Goal: Information Seeking & Learning: Learn about a topic

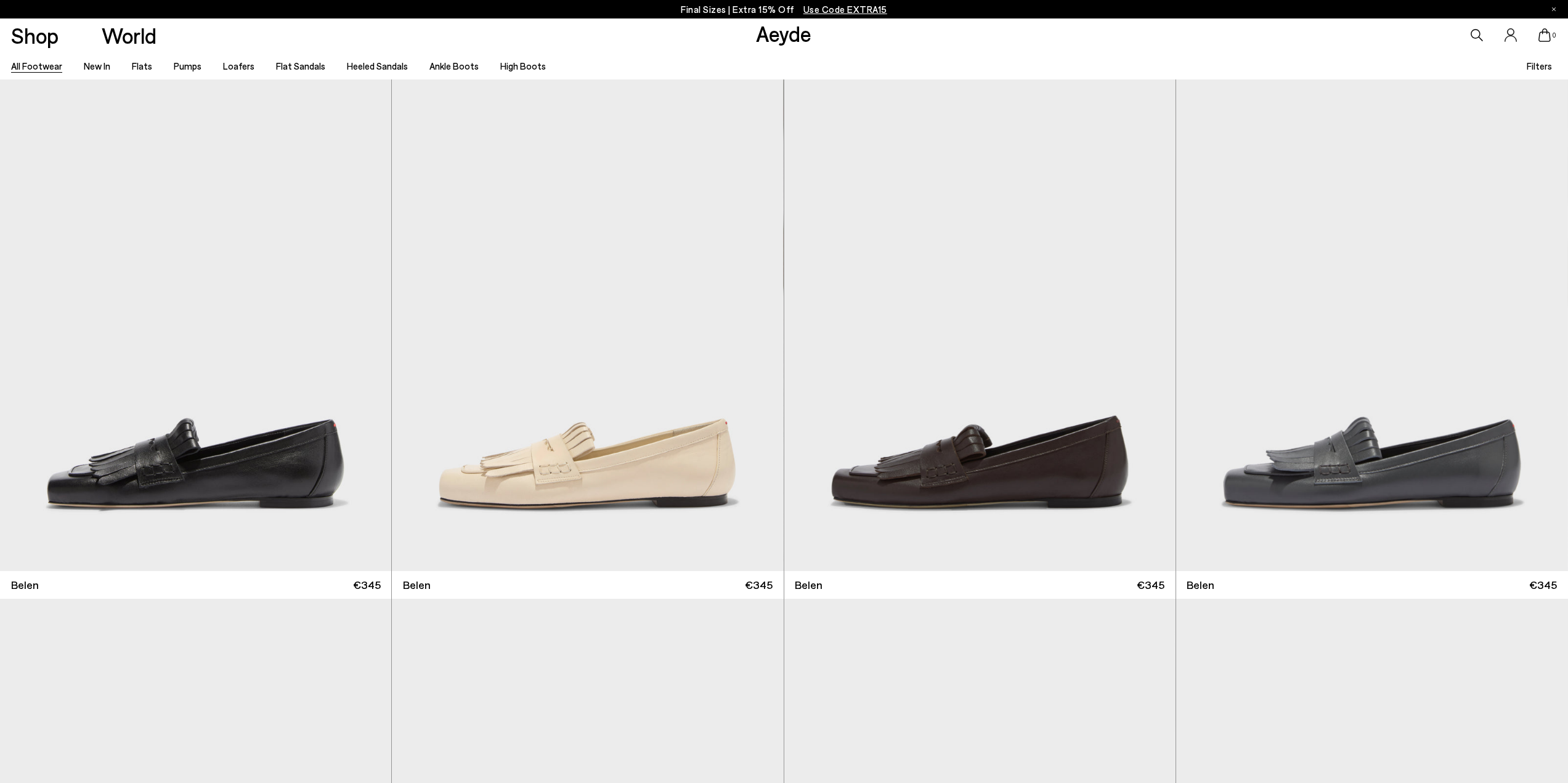
scroll to position [2970, 0]
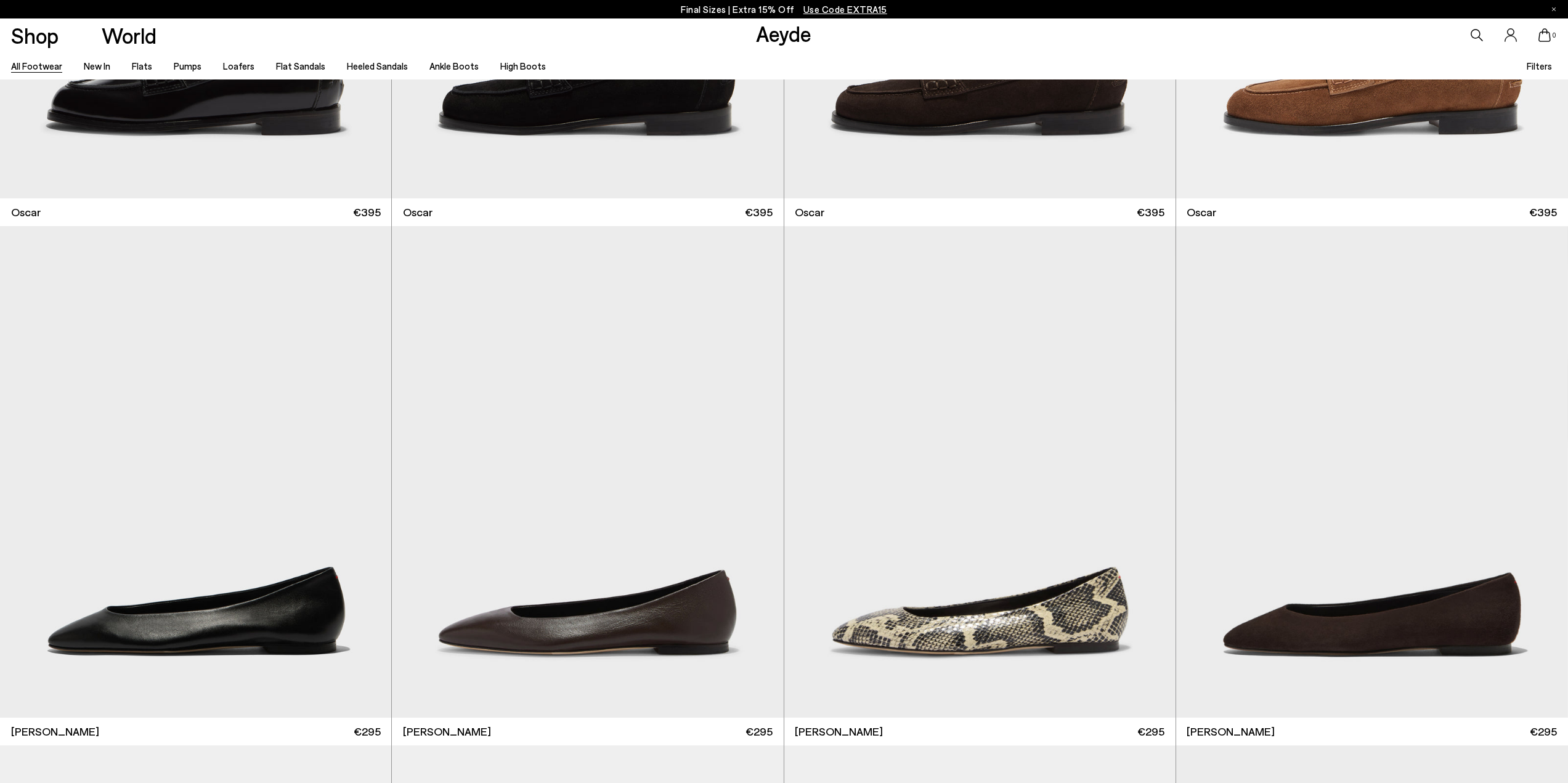
scroll to position [6085, 0]
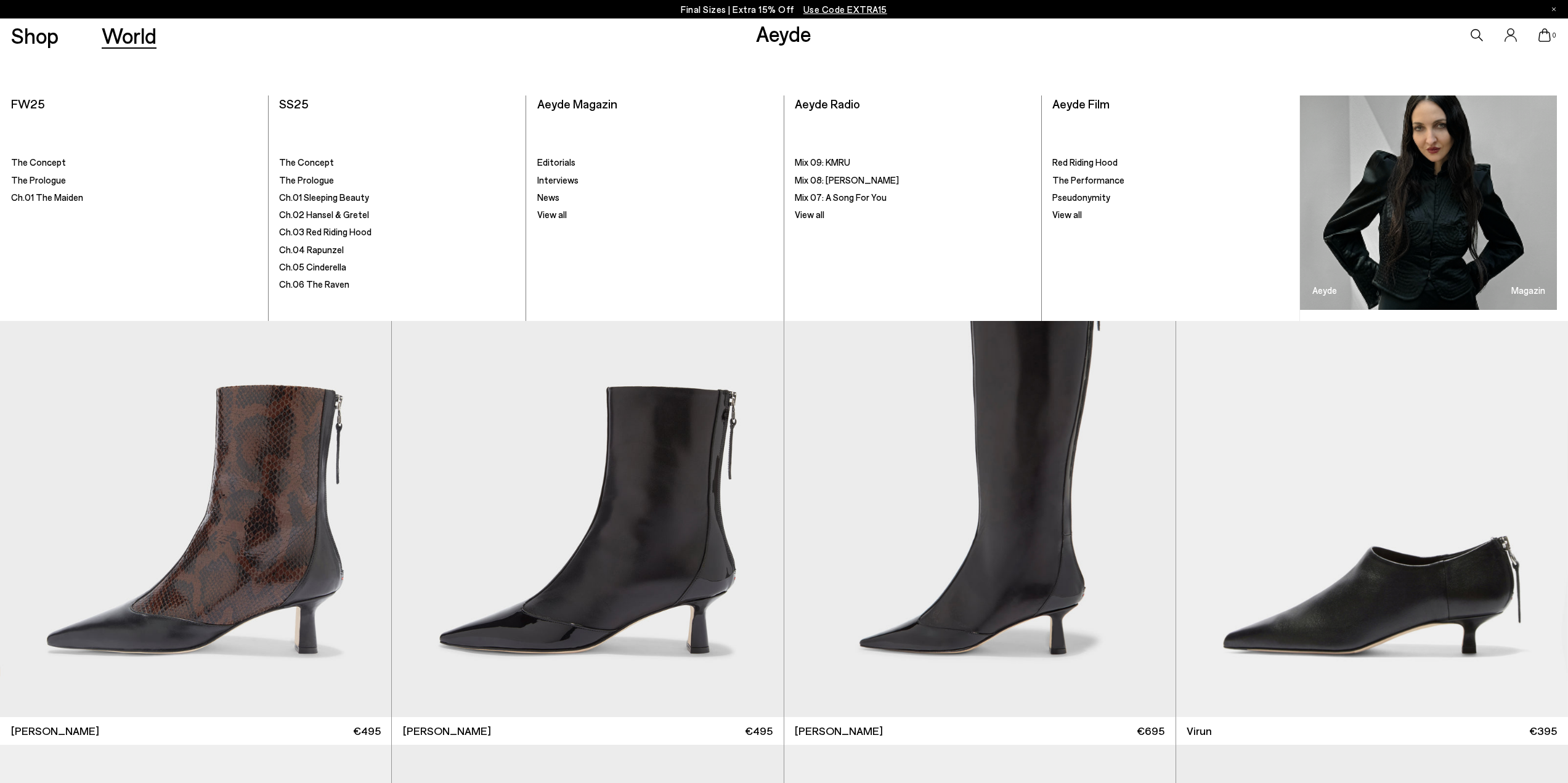
click at [136, 36] on link "World" at bounding box center [129, 36] width 55 height 22
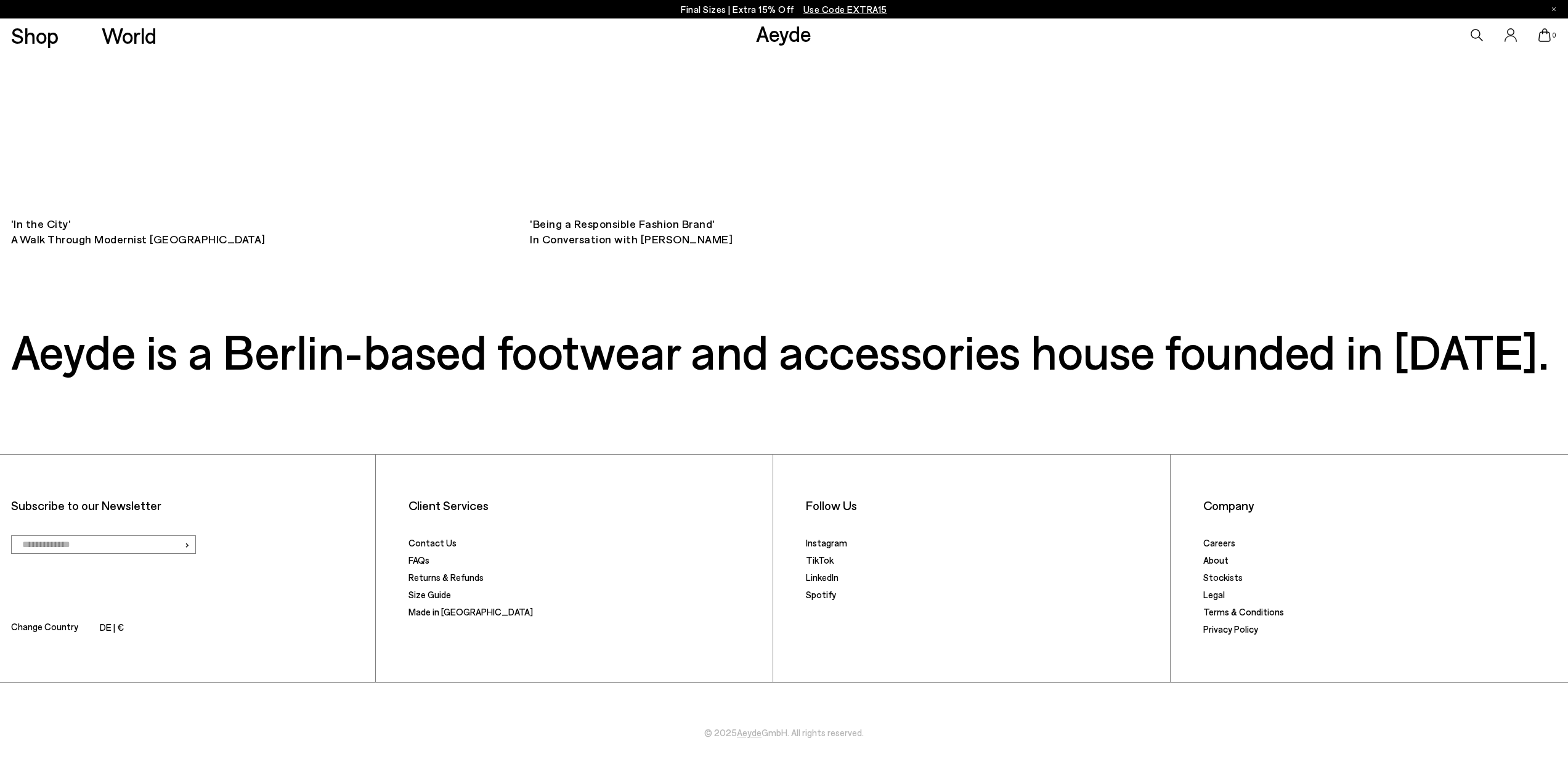
scroll to position [13650, 0]
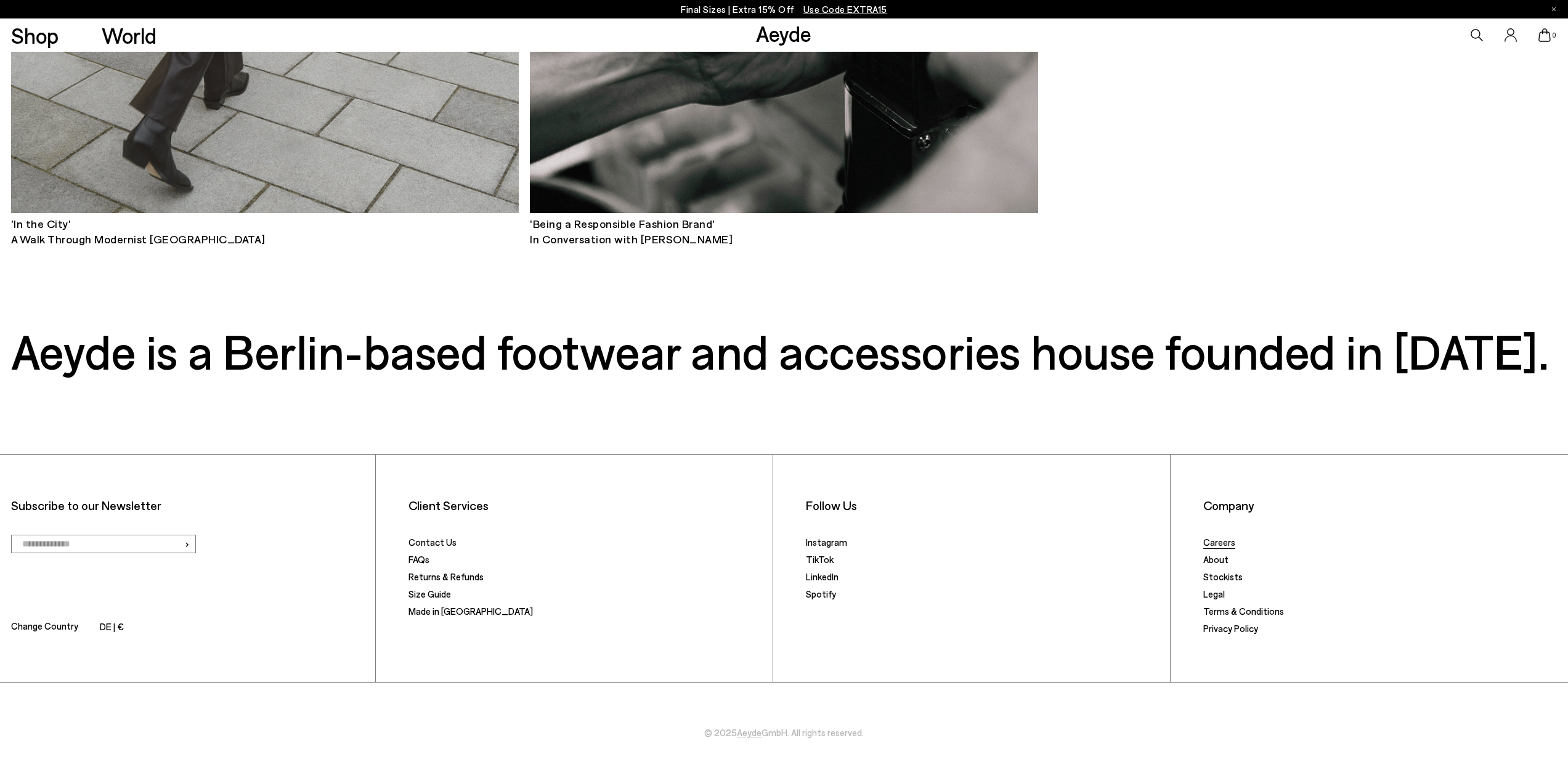
click at [1220, 545] on link "Careers" at bounding box center [1219, 541] width 32 height 11
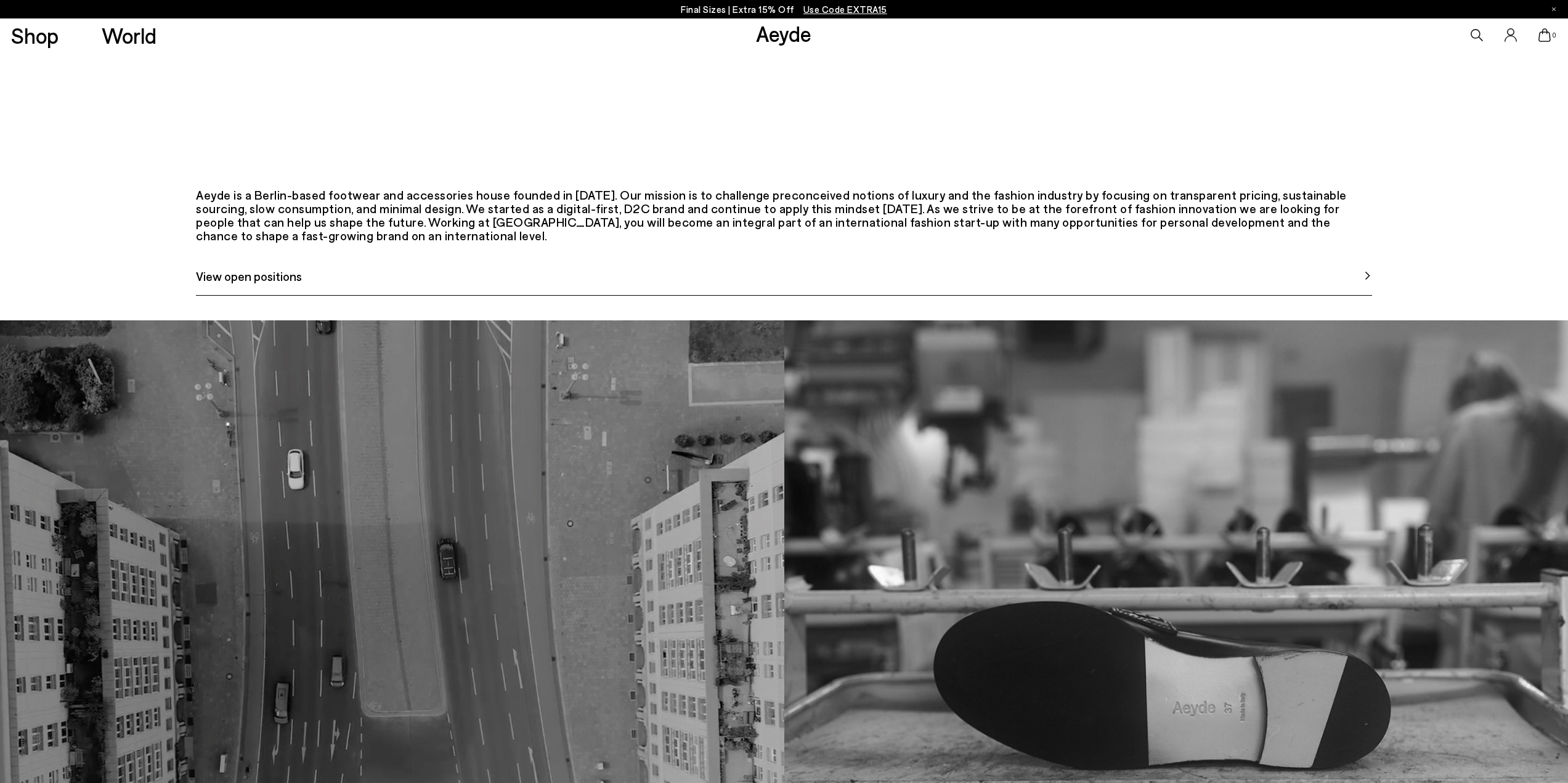
scroll to position [986, 0]
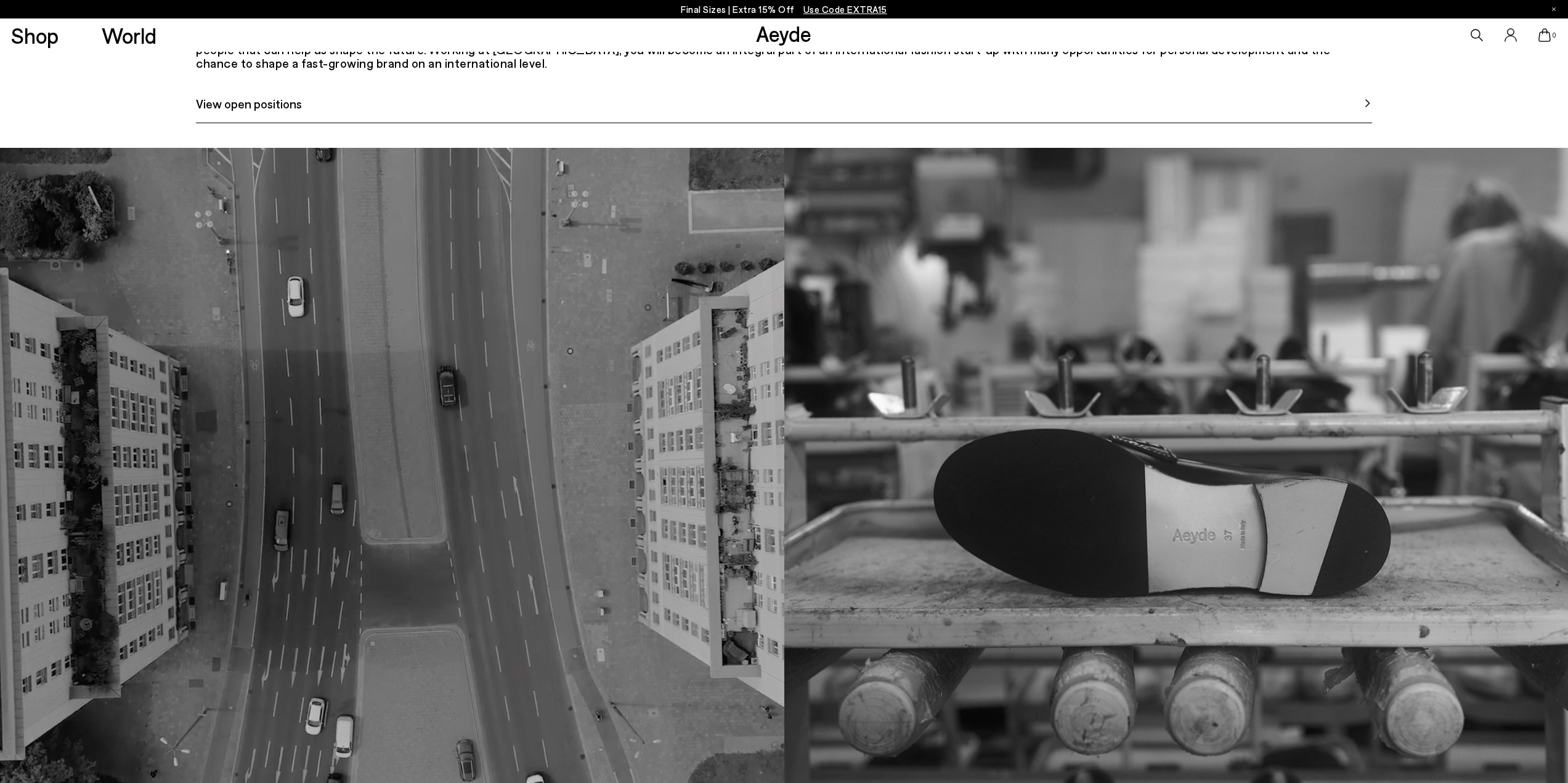
click at [247, 113] on span "View open positions" at bounding box center [249, 103] width 106 height 18
